Goal: Check status: Check status

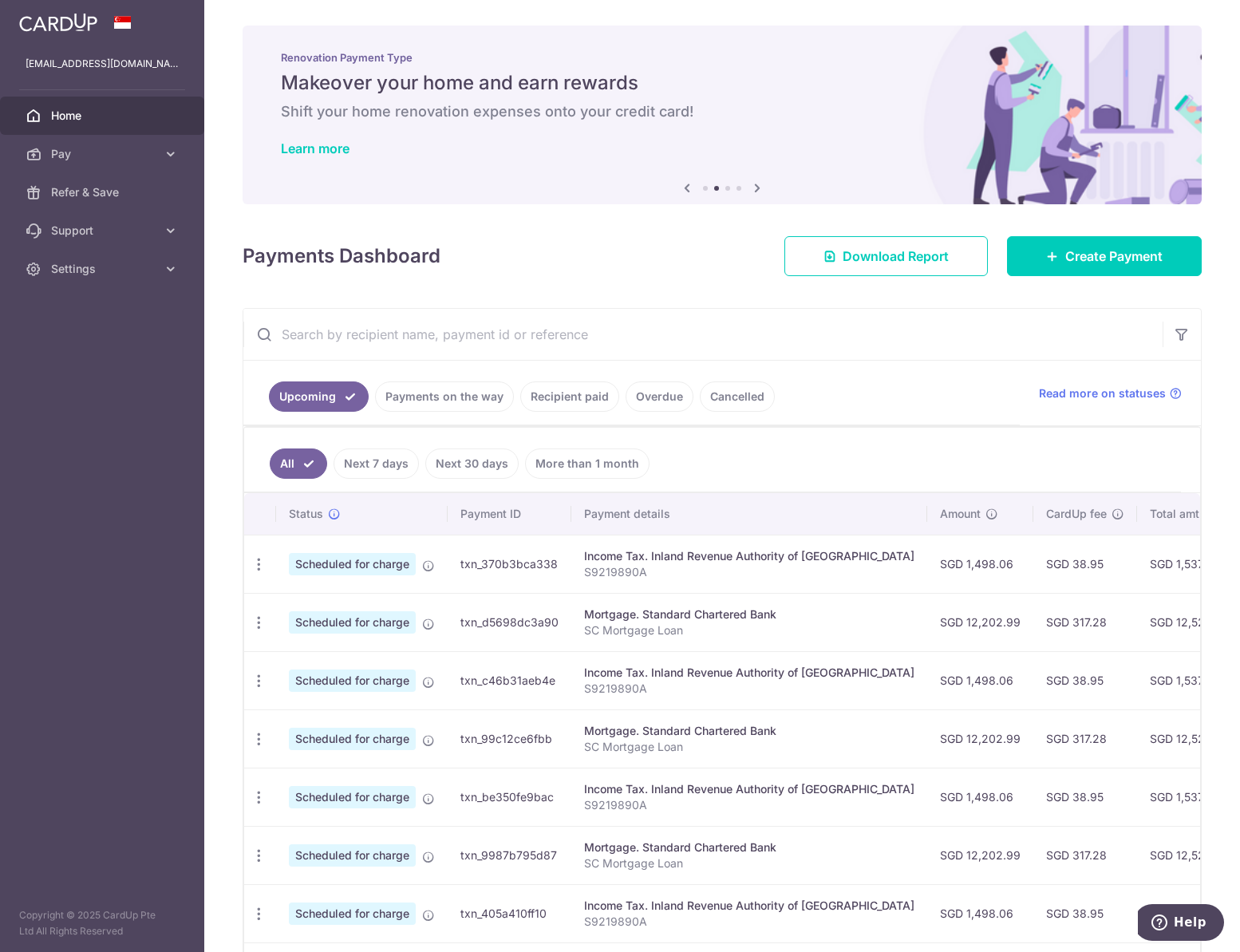
click at [1221, 211] on div "× Pause Schedule Pause all future payments in this series Pause just this one p…" at bounding box center [721, 476] width 1035 height 952
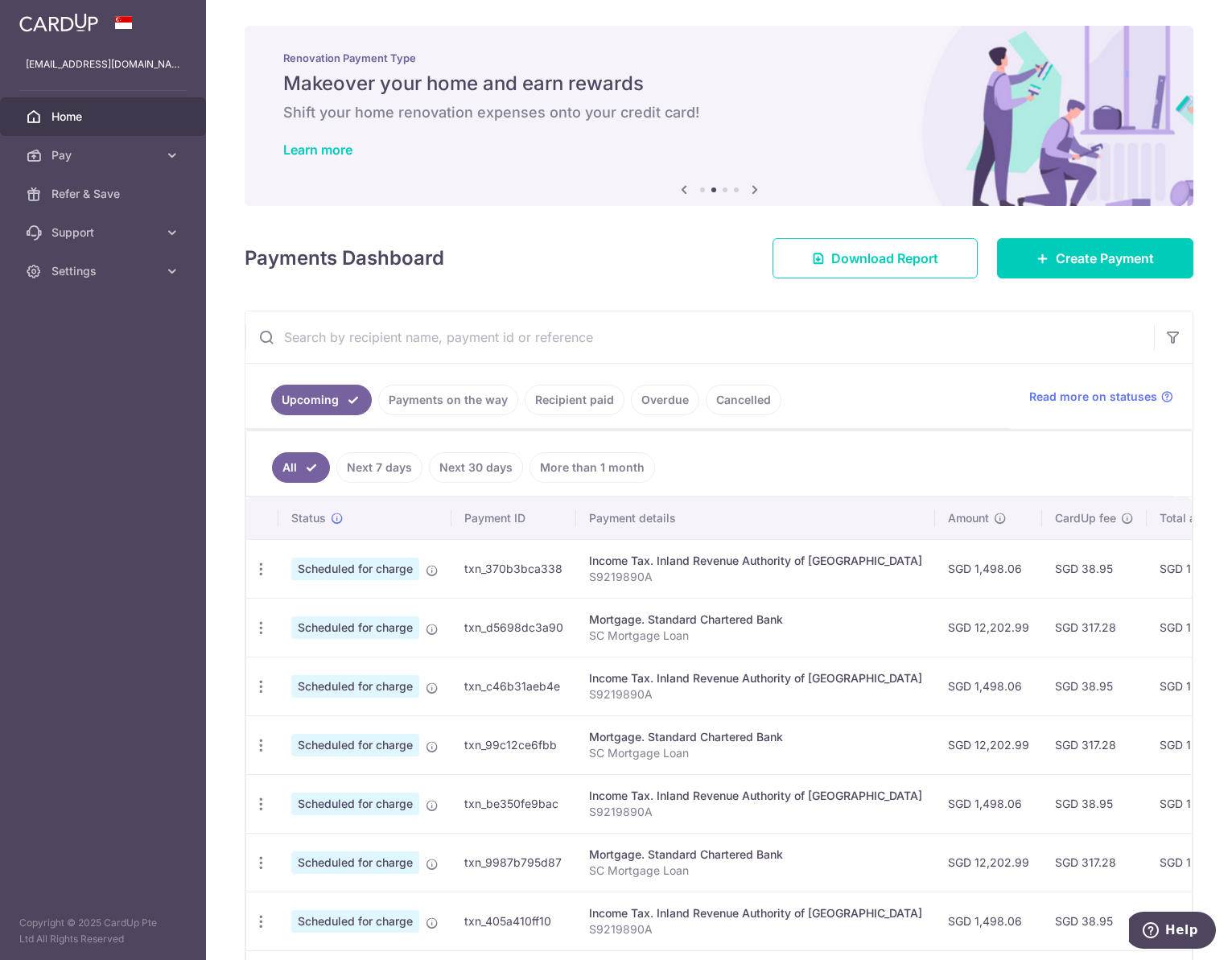
click at [601, 402] on link "Recipient paid" at bounding box center [574, 400] width 100 height 31
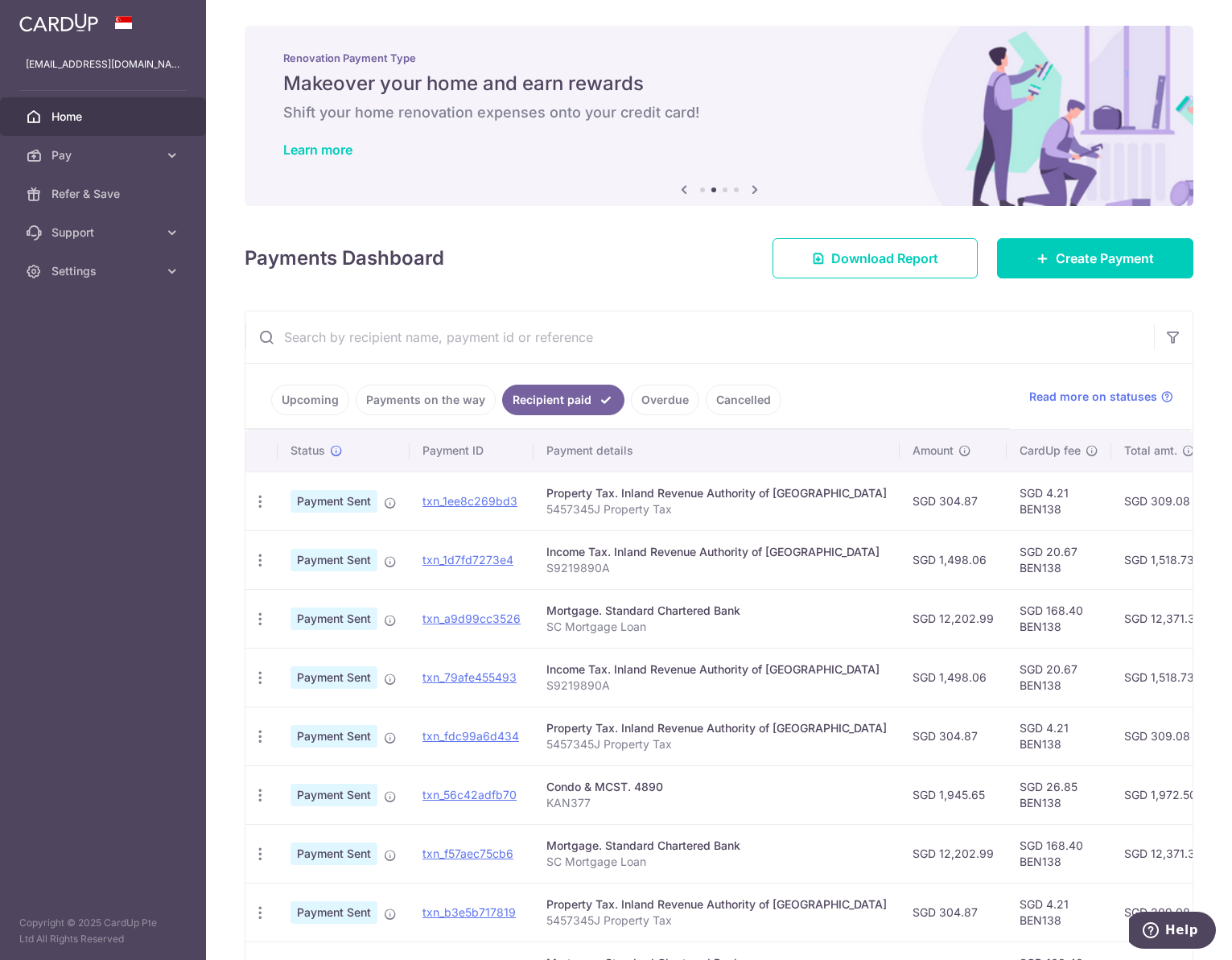
click at [1208, 466] on div "× Pause Schedule Pause all future payments in this series Pause just this one p…" at bounding box center [719, 480] width 1026 height 960
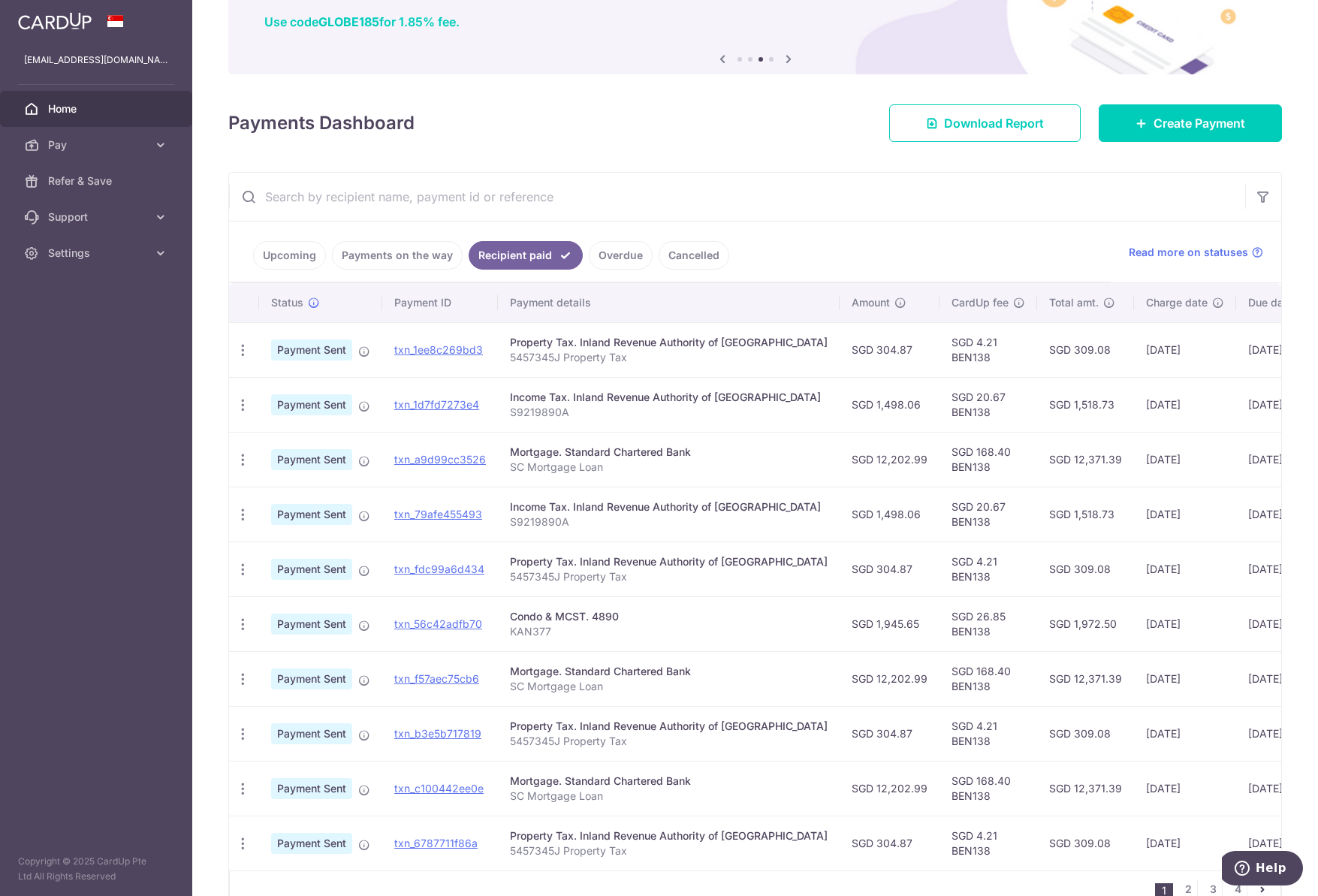
scroll to position [150, 0]
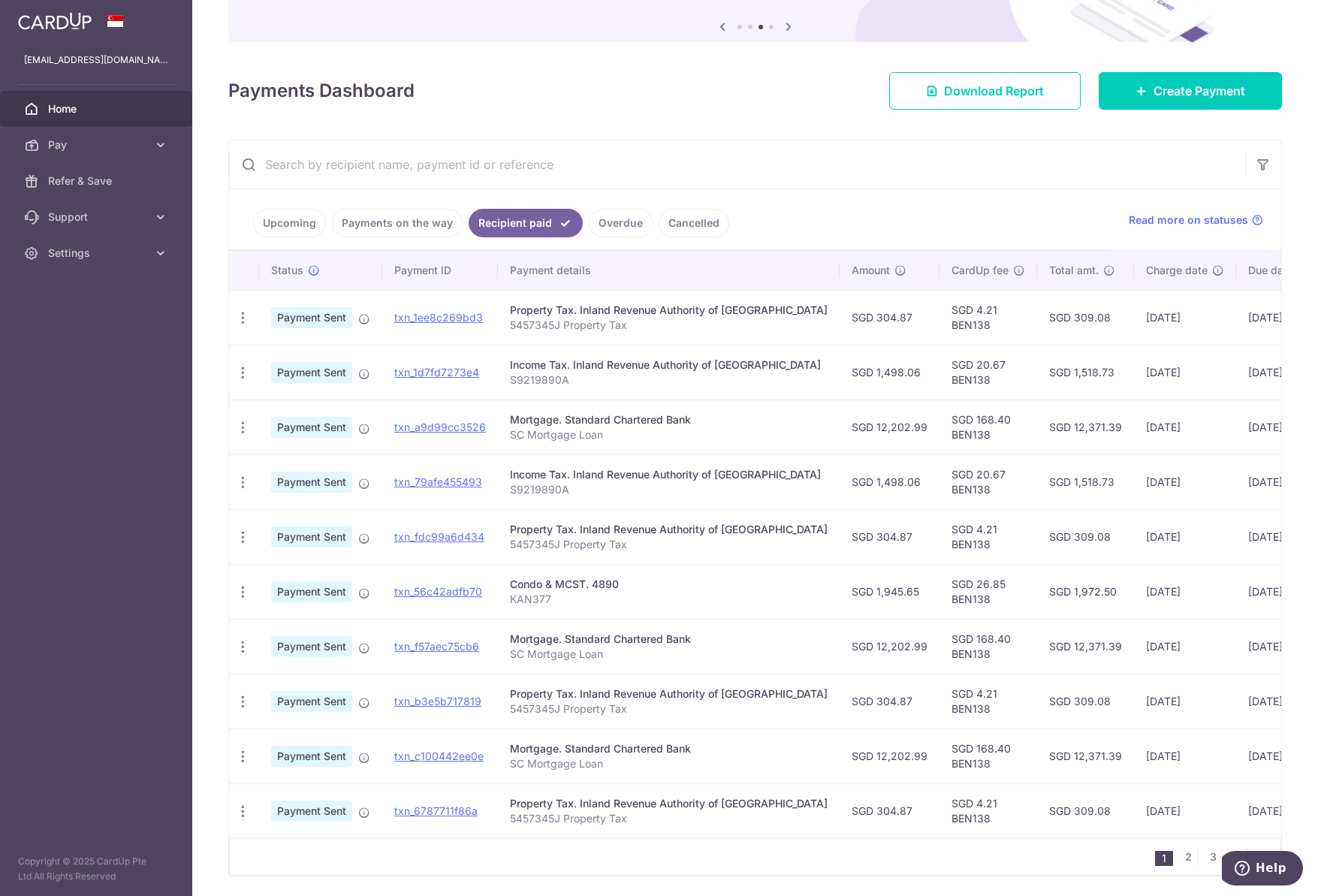
click at [137, 107] on span "Home" at bounding box center [98, 108] width 99 height 15
